Goal: Entertainment & Leisure: Consume media (video, audio)

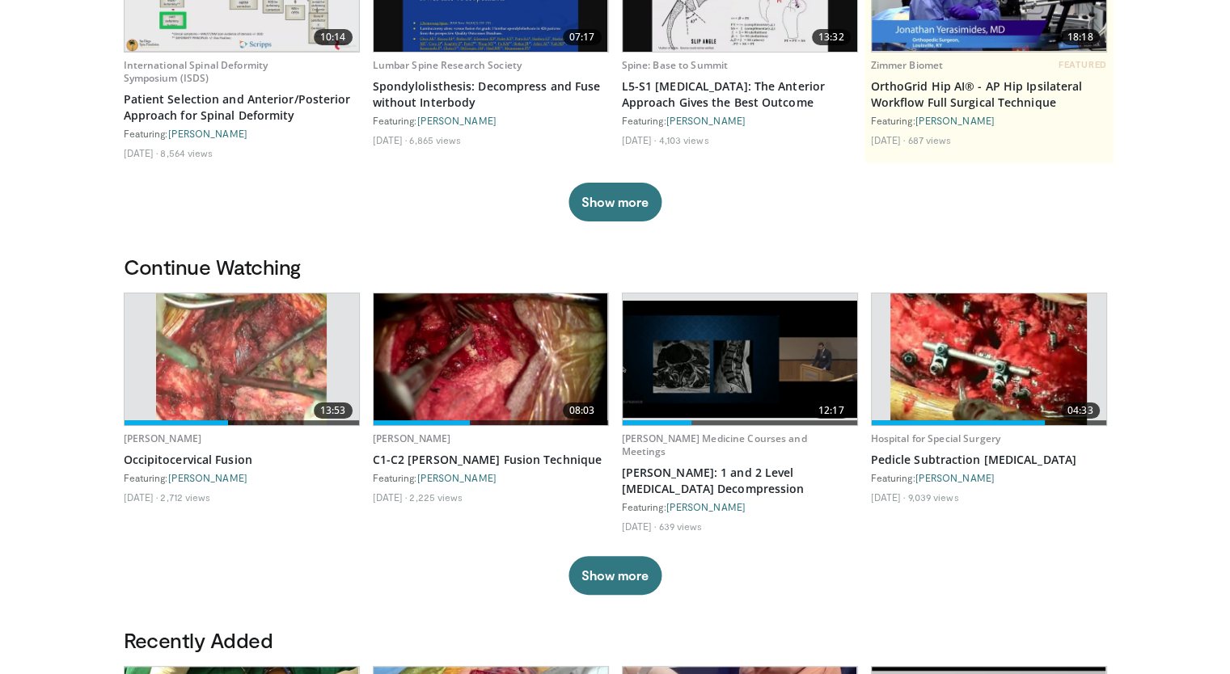
scroll to position [284, 0]
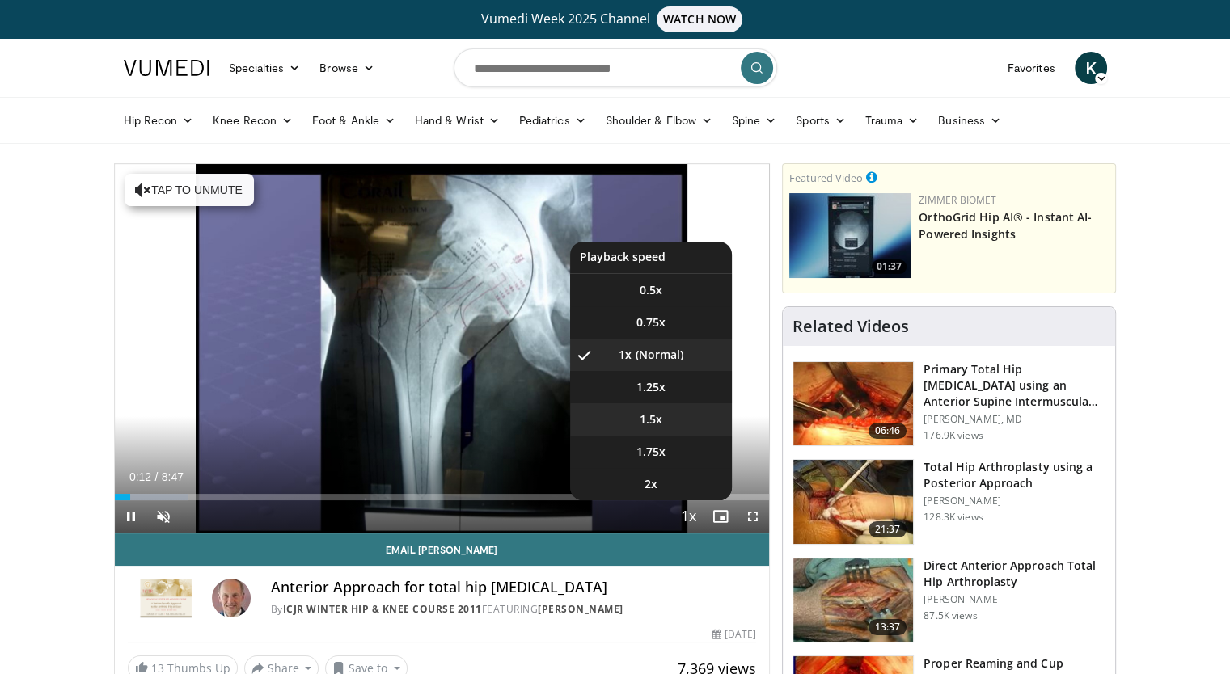
click at [673, 427] on li "1.5x" at bounding box center [651, 420] width 162 height 32
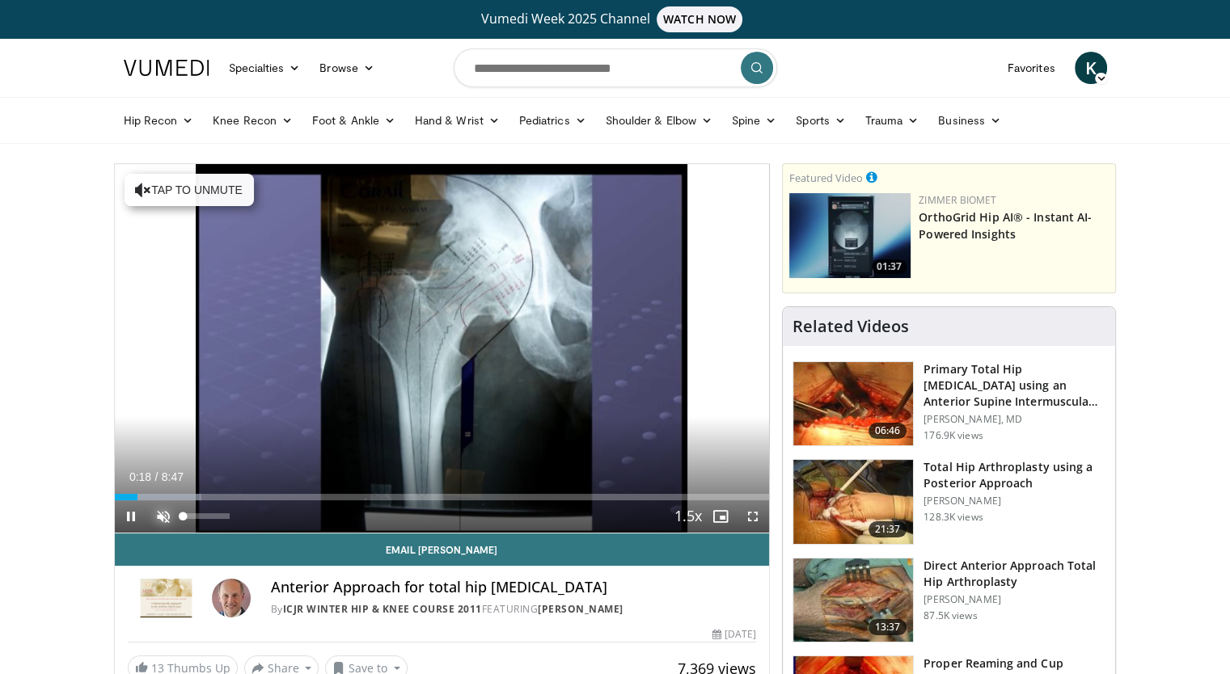
click at [155, 518] on span "Video Player" at bounding box center [163, 517] width 32 height 32
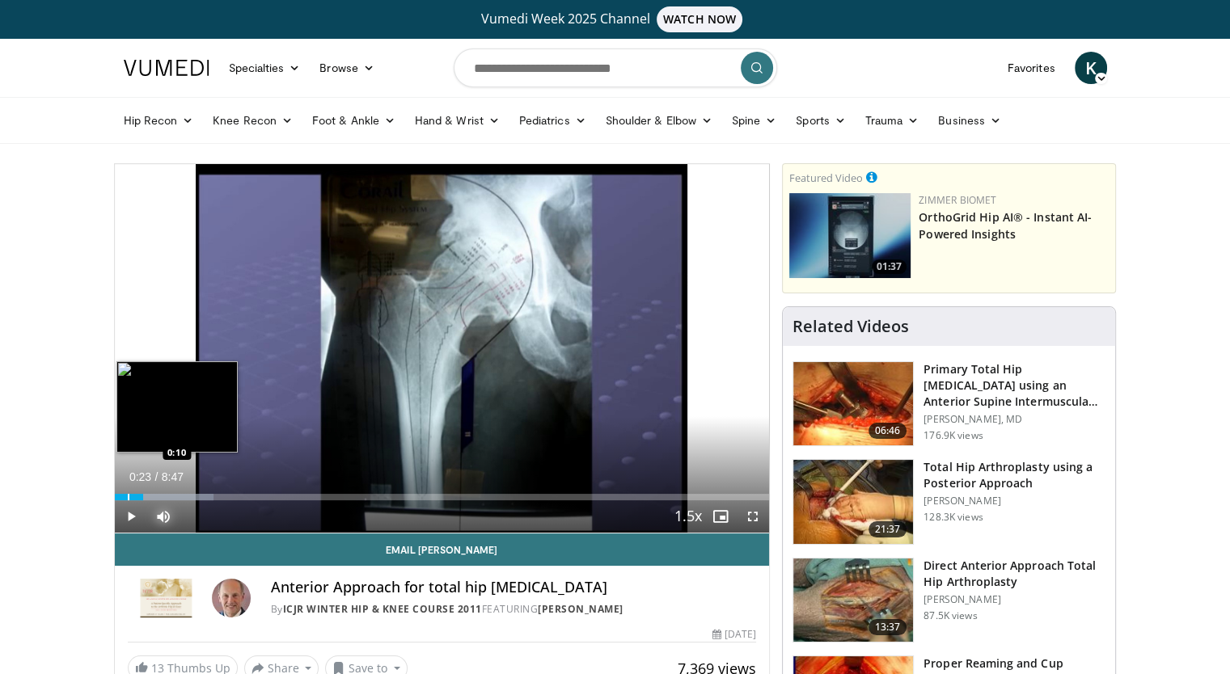
click at [126, 496] on div "0:23" at bounding box center [129, 497] width 29 height 6
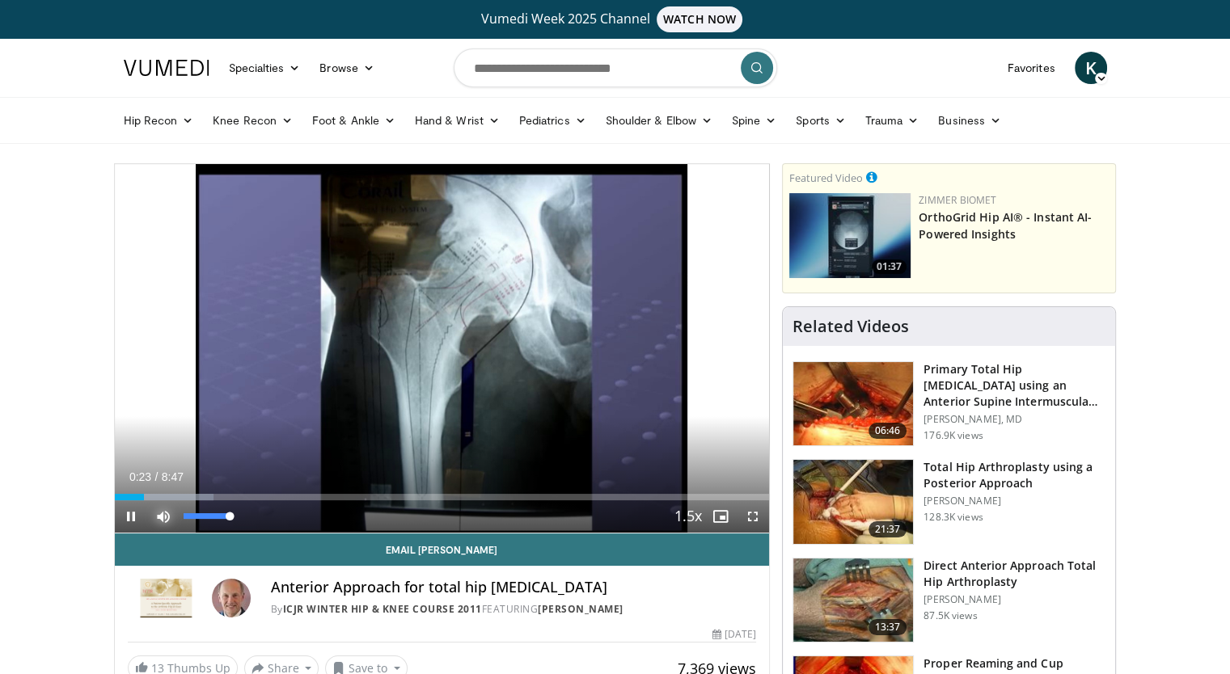
click at [171, 515] on span "Video Player" at bounding box center [163, 517] width 32 height 32
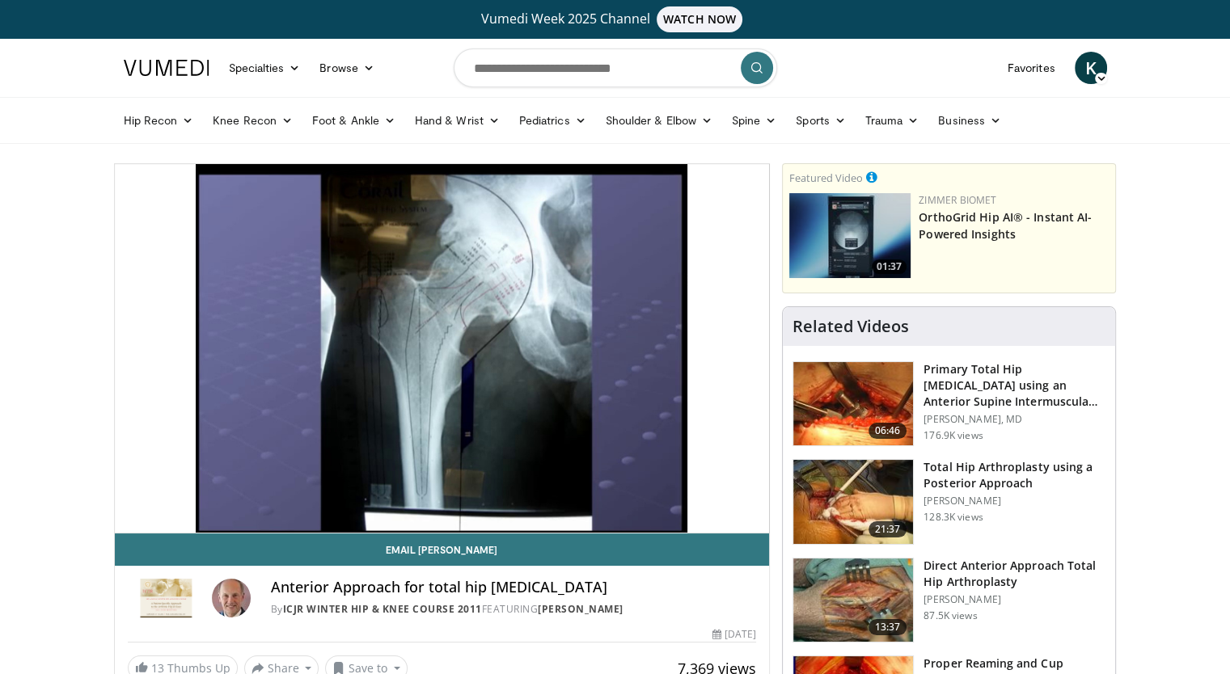
click at [171, 515] on video-js "**********" at bounding box center [442, 349] width 655 height 370
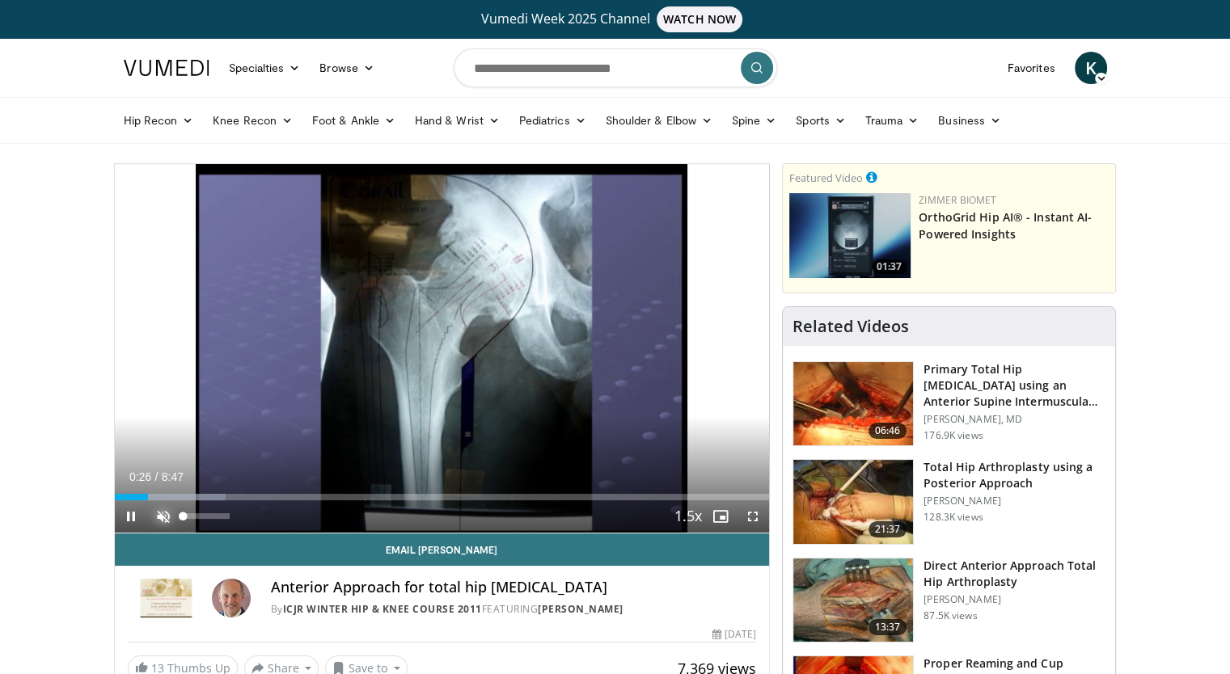
click at [166, 516] on span "Video Player" at bounding box center [163, 517] width 32 height 32
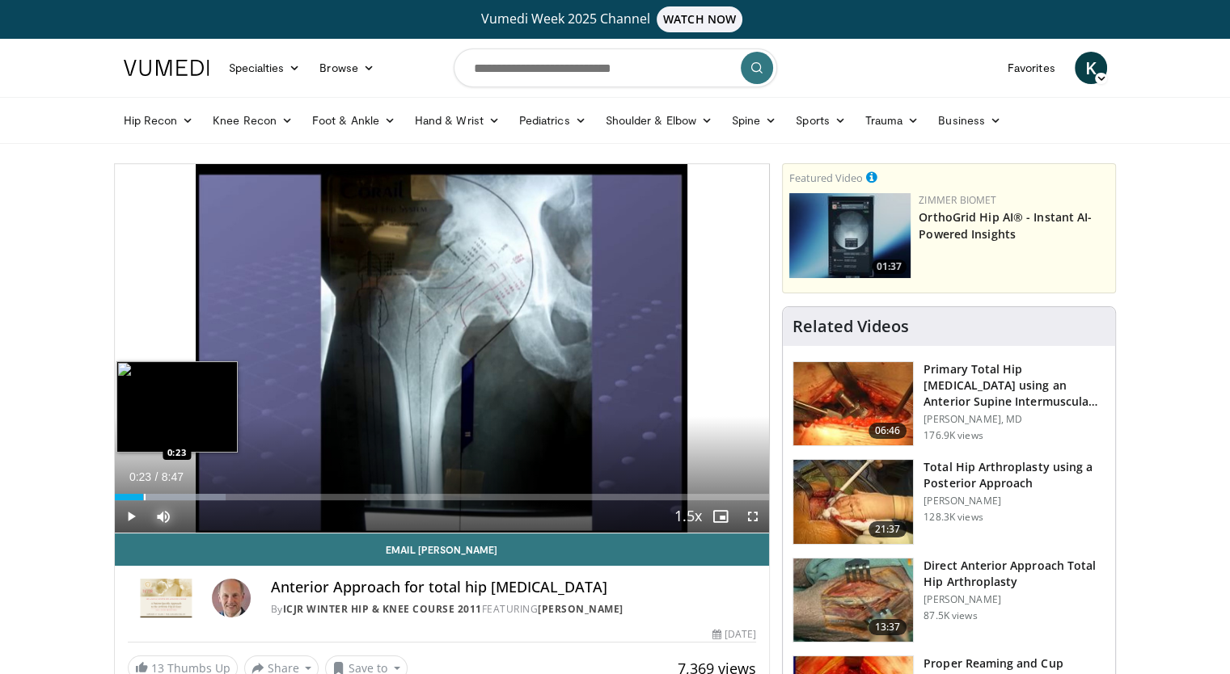
click at [144, 497] on div "Progress Bar" at bounding box center [145, 497] width 2 height 6
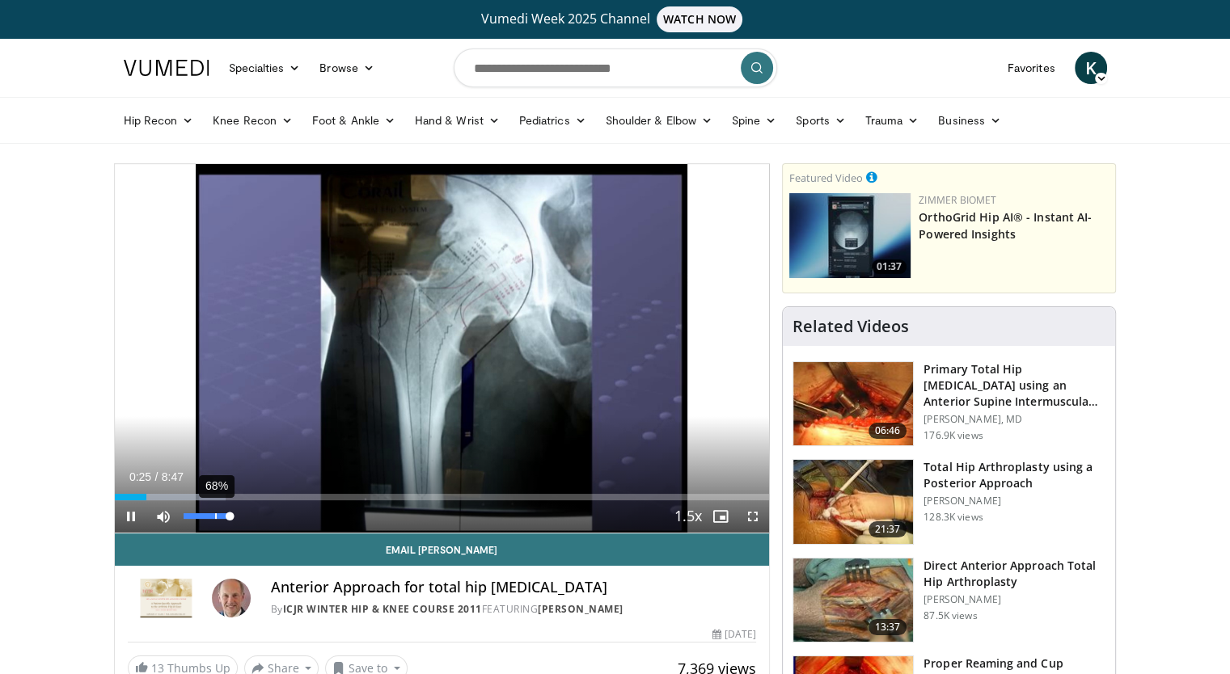
click at [214, 522] on video-js "**********" at bounding box center [442, 349] width 655 height 370
drag, startPoint x: 230, startPoint y: 516, endPoint x: 218, endPoint y: 517, distance: 12.2
click at [218, 517] on div "Volume Level" at bounding box center [201, 517] width 35 height 6
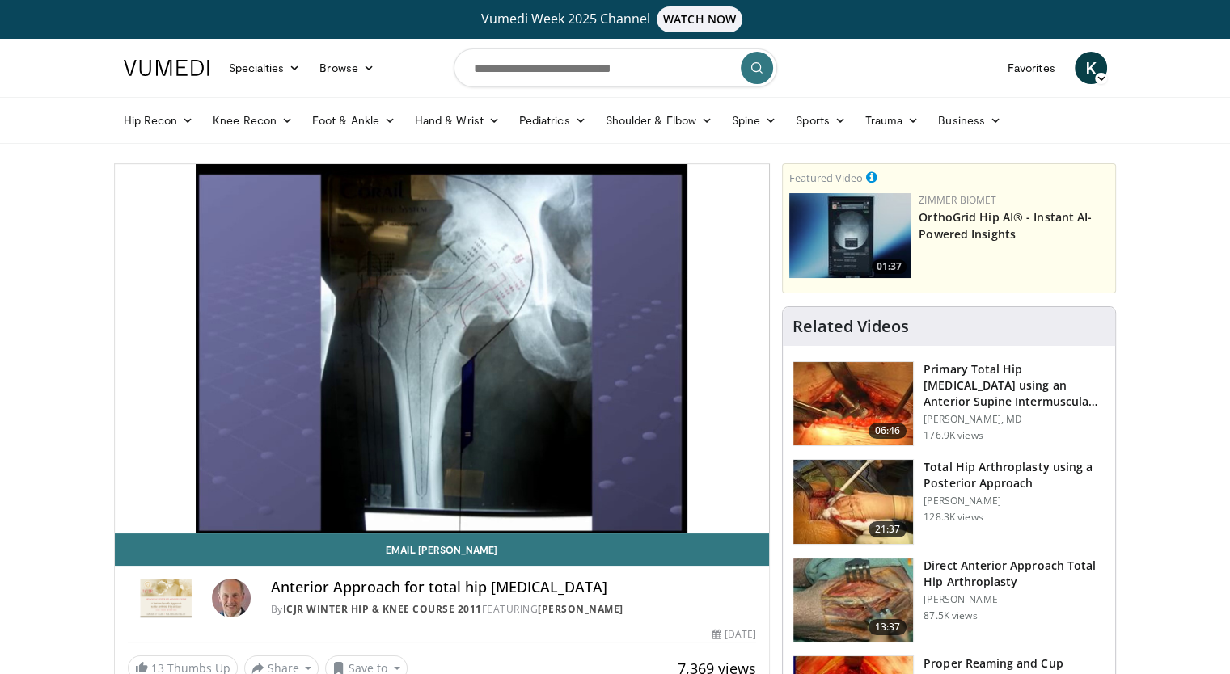
click at [592, 573] on div "Anterior Approach for total hip [MEDICAL_DATA] By ICJR Winter Hip & Knee Course…" at bounding box center [442, 593] width 655 height 55
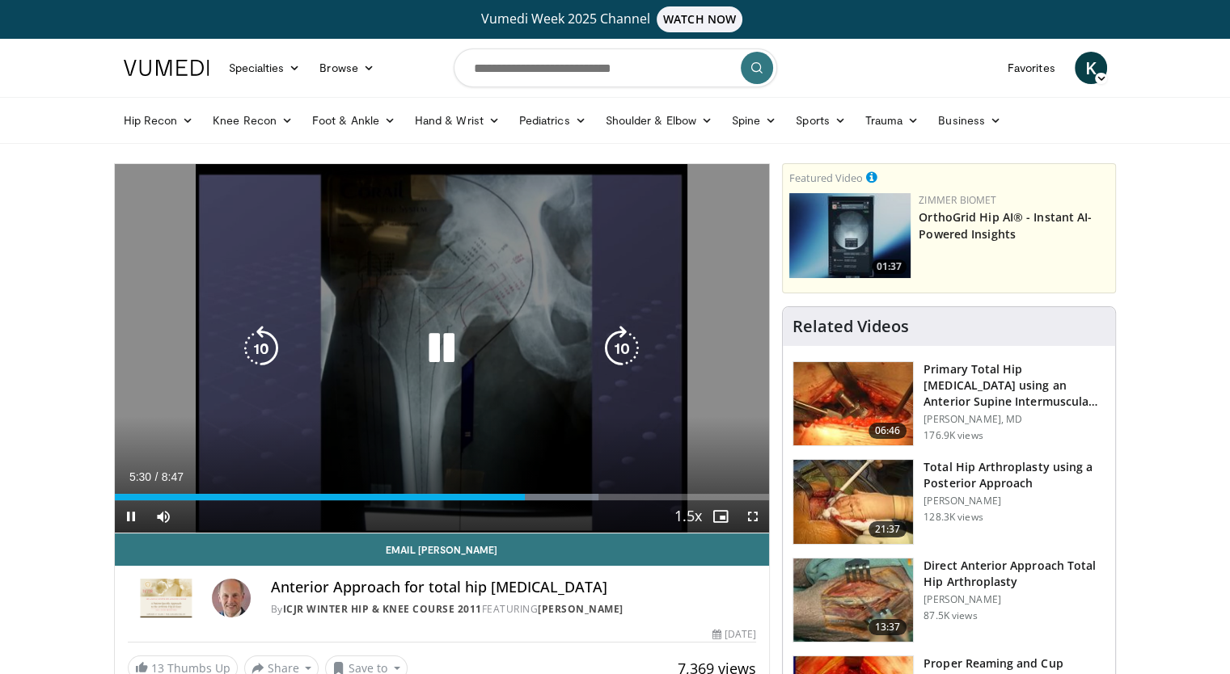
click at [449, 357] on icon "Video Player" at bounding box center [441, 348] width 45 height 45
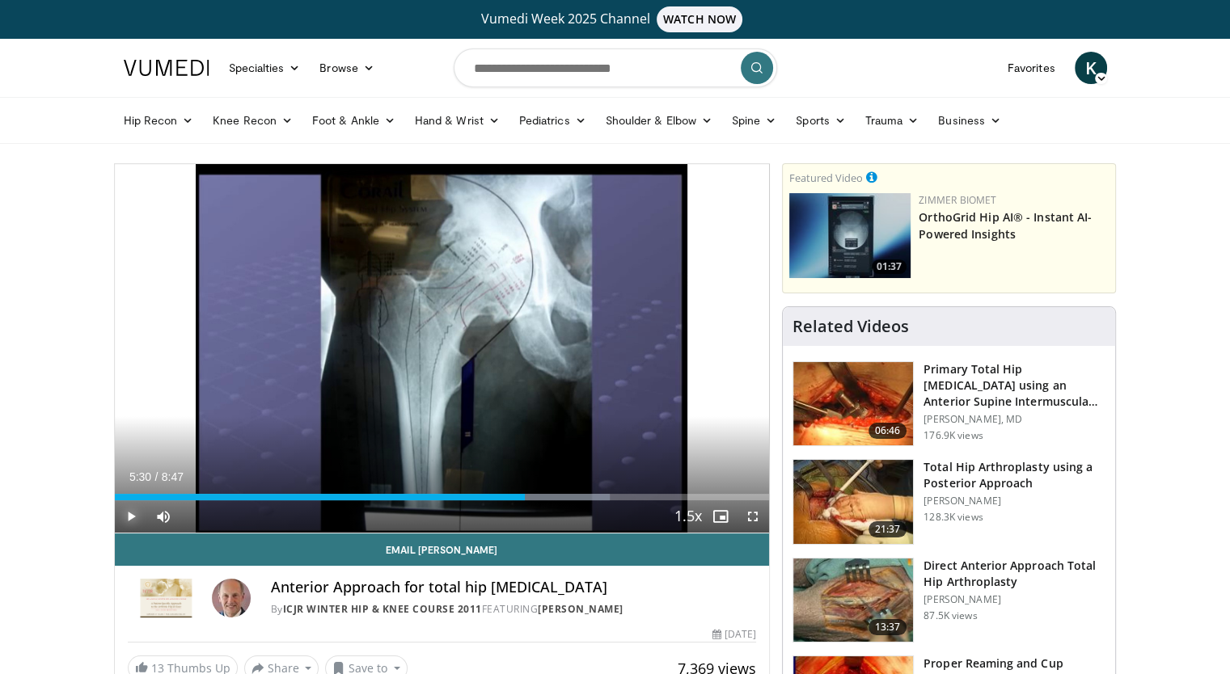
click at [133, 515] on span "Video Player" at bounding box center [131, 517] width 32 height 32
click at [514, 497] on div "Progress Bar" at bounding box center [515, 497] width 2 height 6
click at [129, 520] on span "Video Player" at bounding box center [131, 517] width 32 height 32
